Goal: Transaction & Acquisition: Purchase product/service

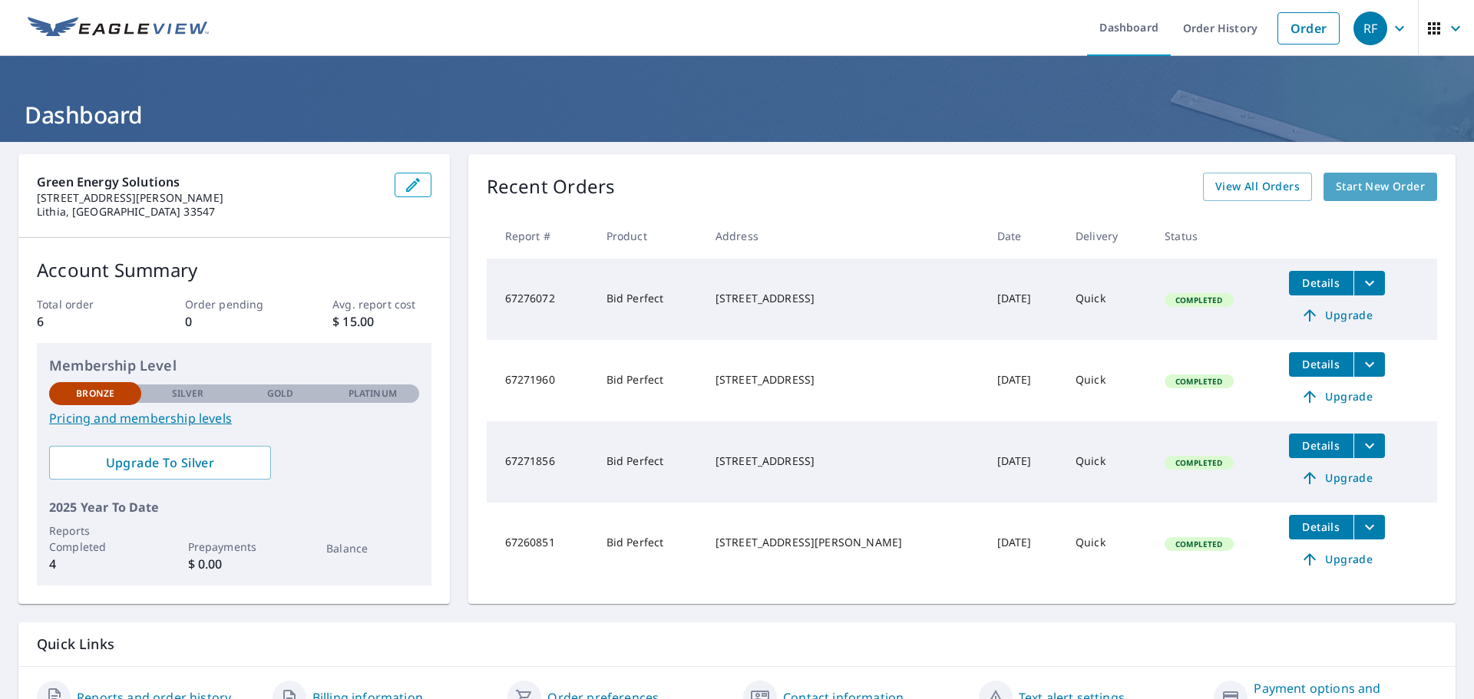
click at [1379, 192] on span "Start New Order" at bounding box center [1379, 186] width 89 height 19
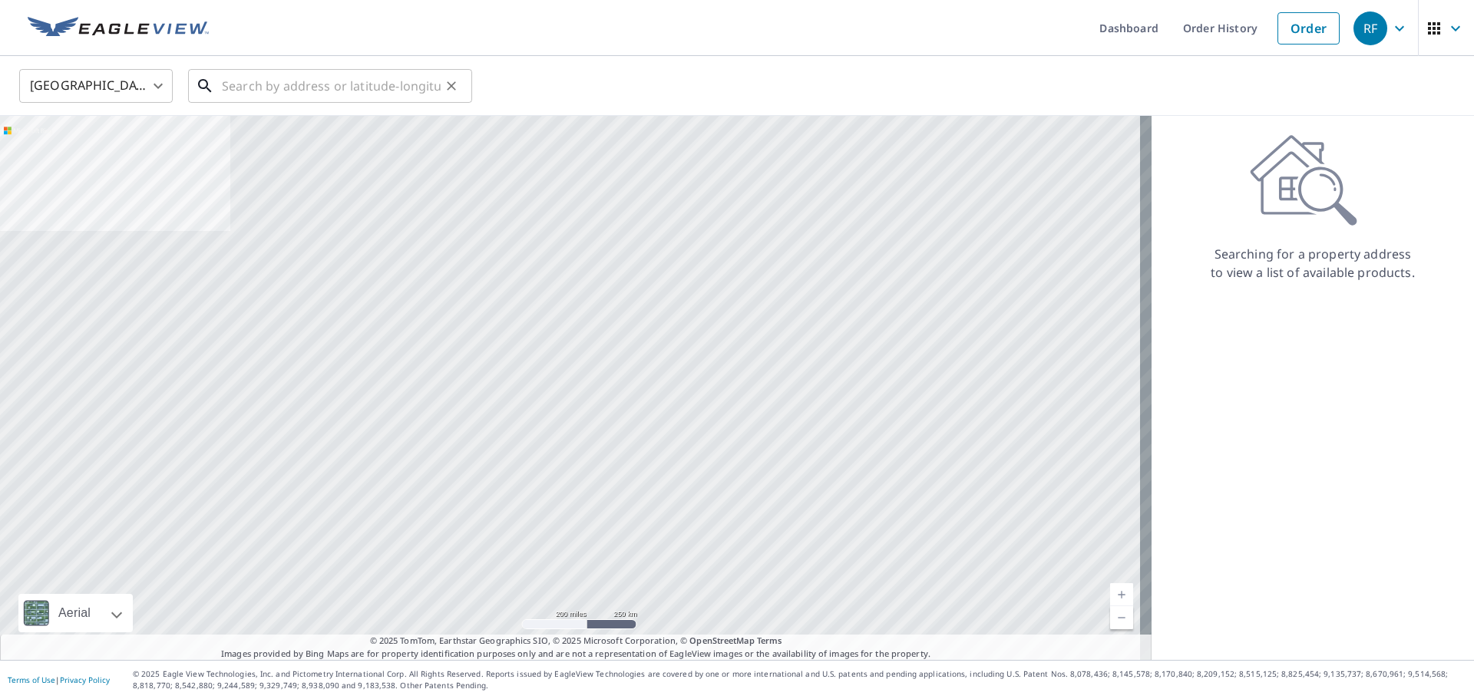
click at [284, 83] on input "text" at bounding box center [331, 85] width 219 height 43
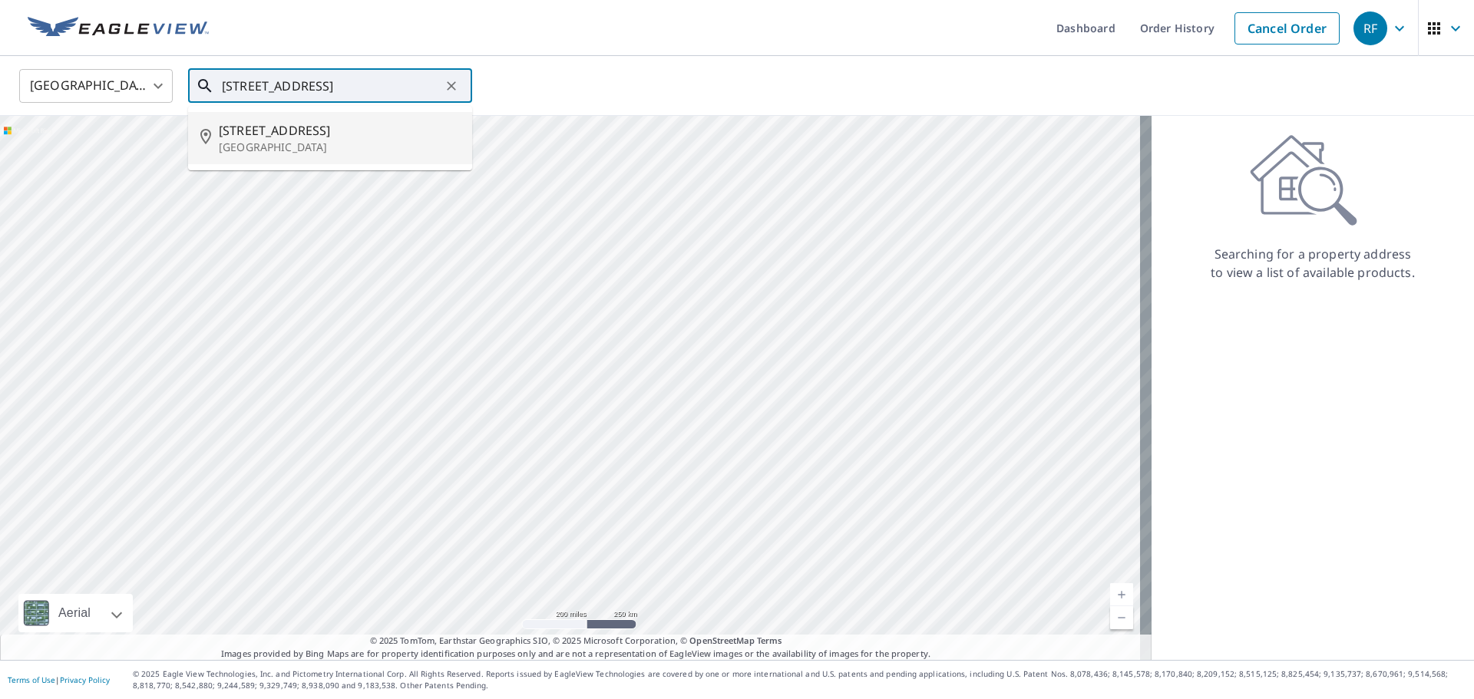
click at [288, 149] on p "[GEOGRAPHIC_DATA]" at bounding box center [339, 147] width 241 height 15
type input "[STREET_ADDRESS]"
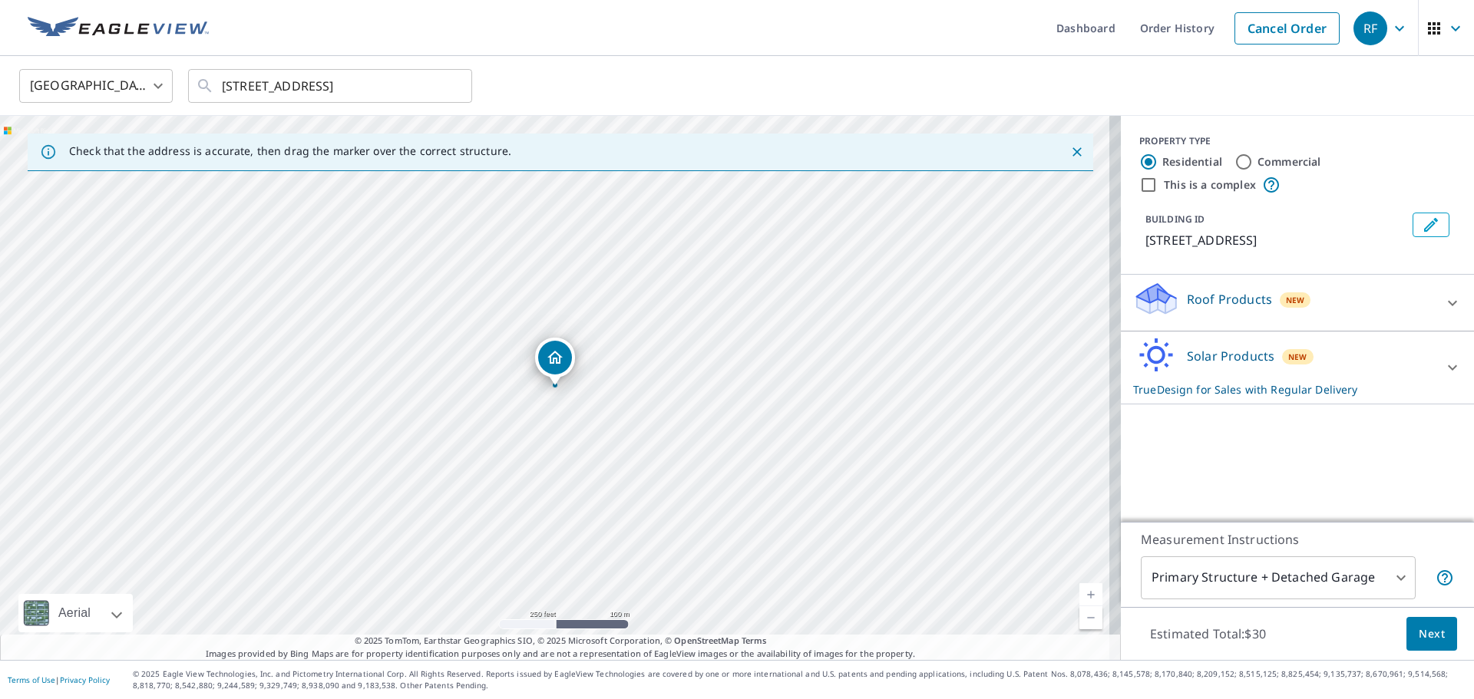
click at [1434, 292] on div at bounding box center [1452, 303] width 37 height 37
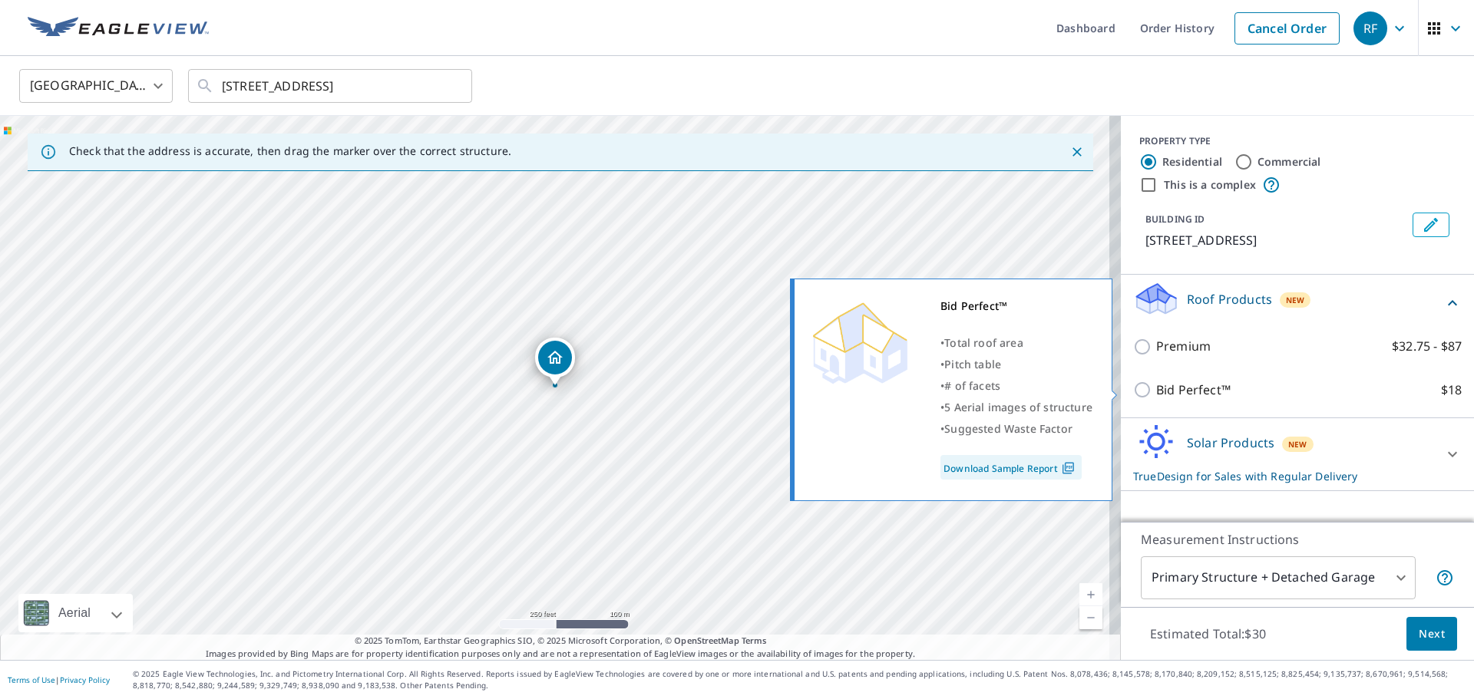
click at [1198, 382] on p "Bid Perfect™" at bounding box center [1193, 390] width 74 height 19
click at [1156, 382] on input "Bid Perfect™ $18" at bounding box center [1144, 390] width 23 height 18
checkbox input "true"
checkbox input "false"
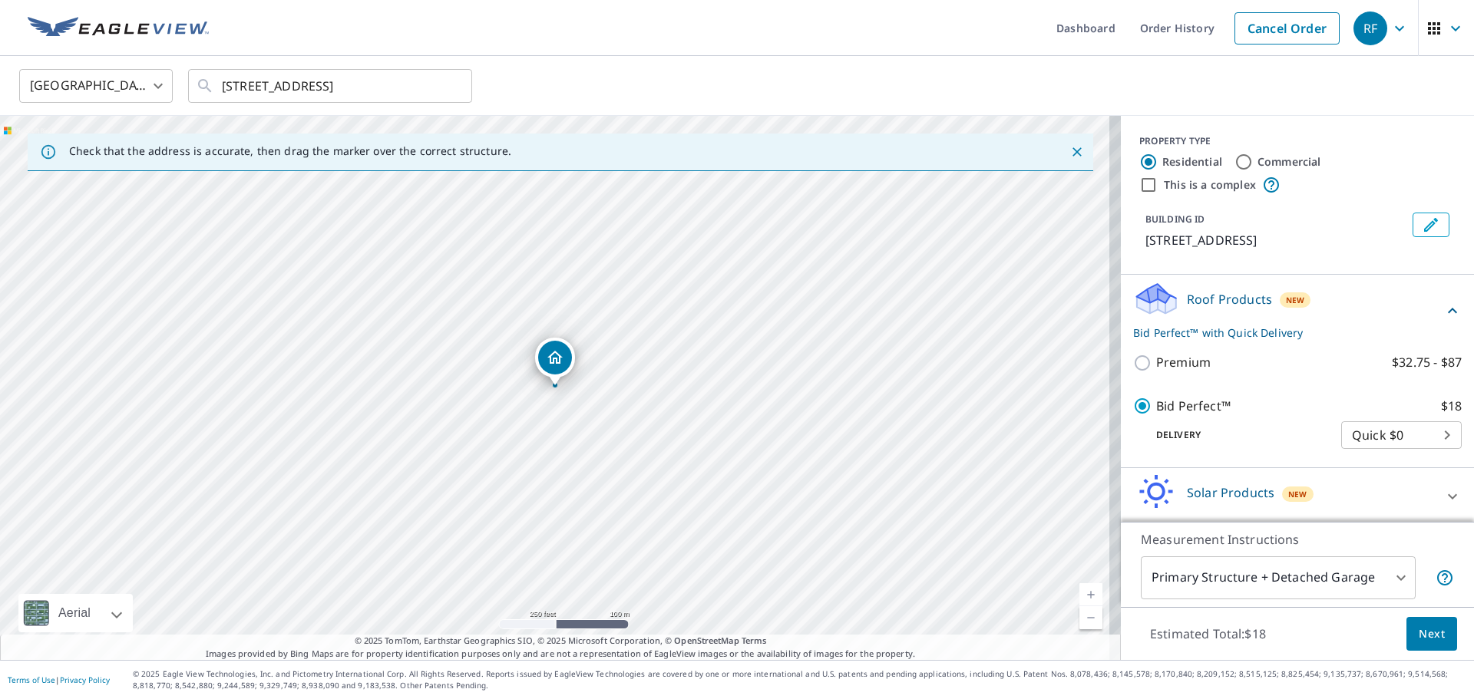
scroll to position [3, 0]
click at [1424, 635] on span "Next" at bounding box center [1431, 634] width 26 height 19
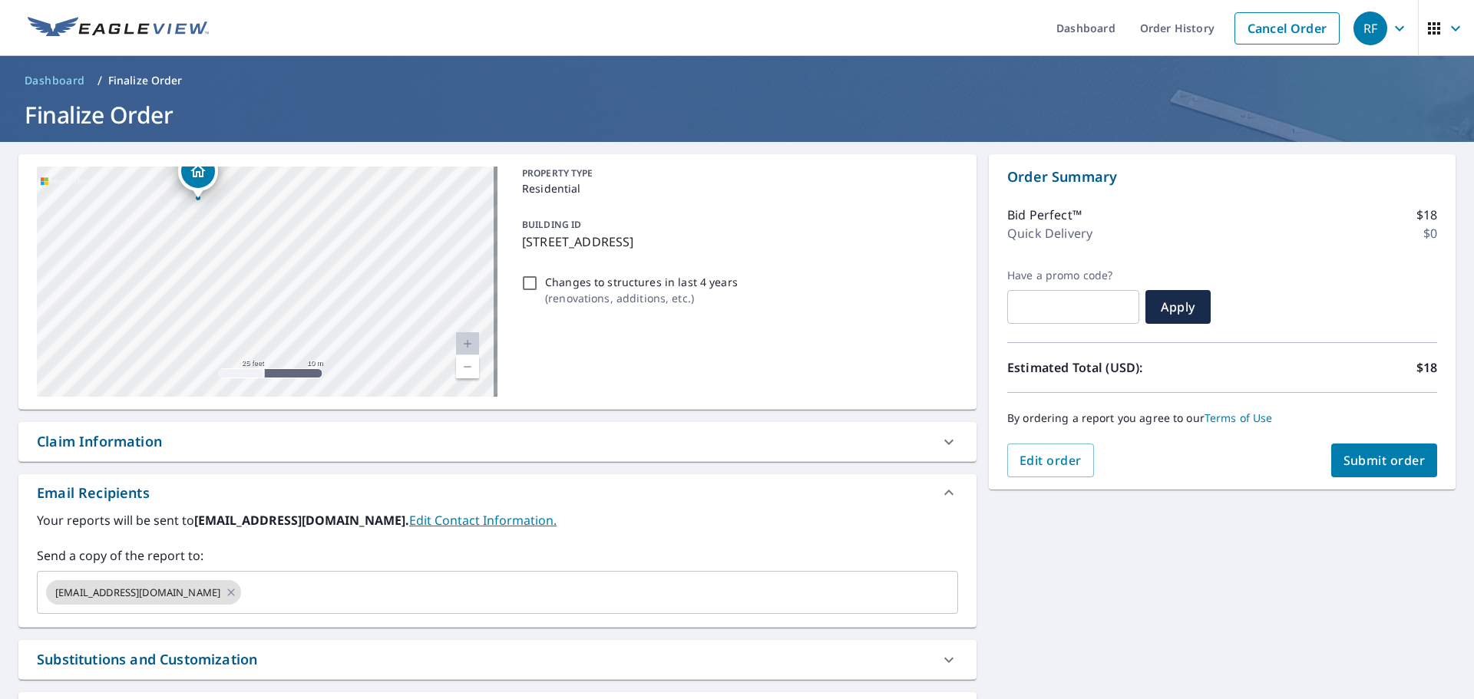
click at [1378, 454] on span "Submit order" at bounding box center [1384, 460] width 82 height 17
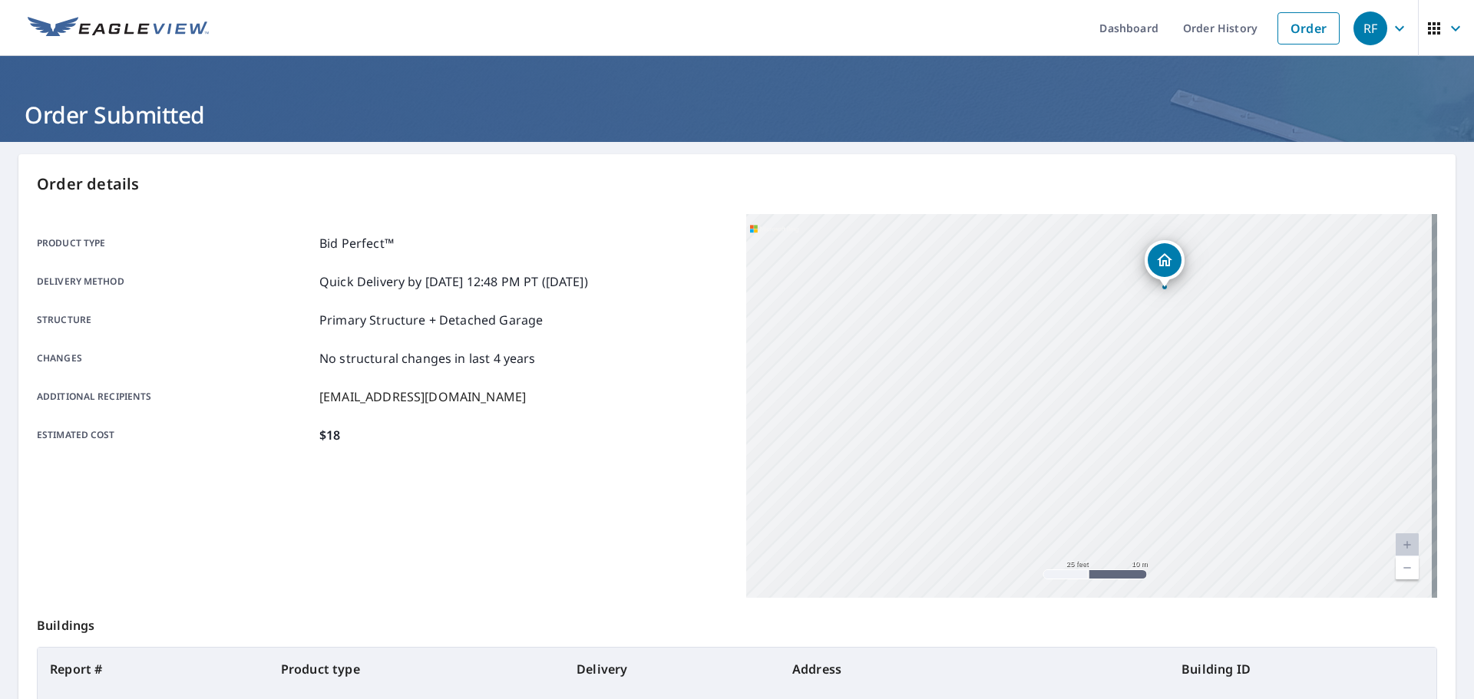
drag, startPoint x: 1167, startPoint y: 378, endPoint x: 974, endPoint y: 507, distance: 231.4
click at [974, 507] on div "[STREET_ADDRESS]" at bounding box center [1091, 406] width 691 height 384
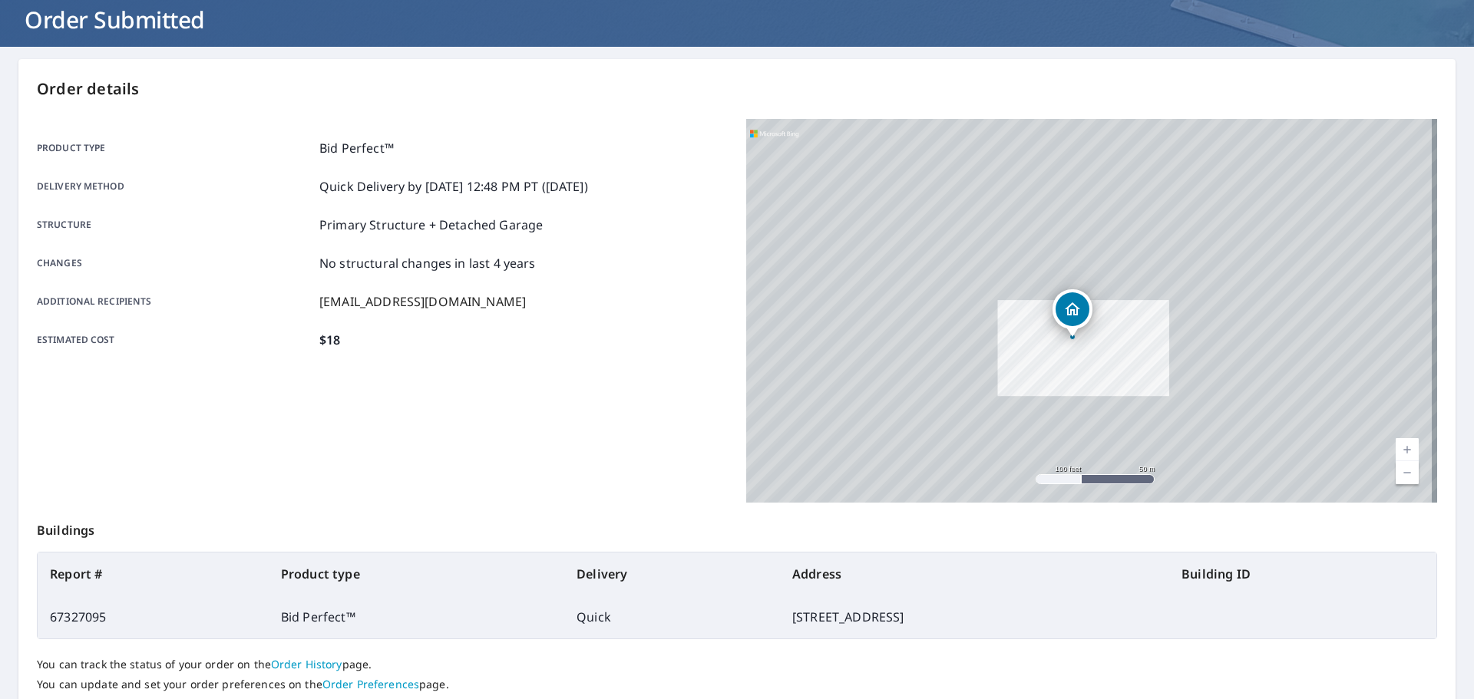
scroll to position [204, 0]
